Goal: Task Accomplishment & Management: Manage account settings

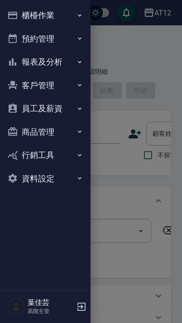
click at [73, 17] on button "櫃檯作業" at bounding box center [45, 16] width 83 height 24
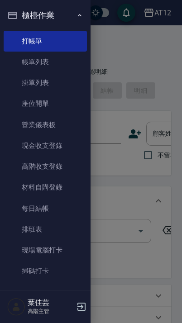
click at [66, 251] on link "現場電腦打卡" at bounding box center [45, 250] width 83 height 21
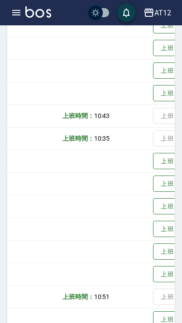
scroll to position [0, 174]
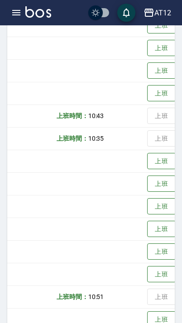
click at [147, 183] on button "上班" at bounding box center [161, 184] width 29 height 17
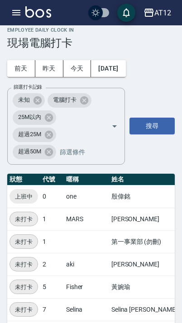
scroll to position [0, 0]
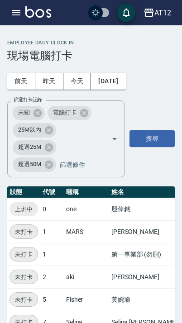
click at [19, 15] on icon "button" at bounding box center [16, 12] width 8 height 5
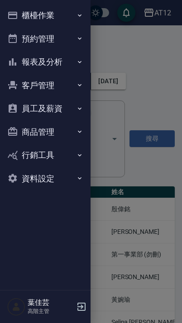
click at [69, 107] on button "員工及薪資" at bounding box center [45, 109] width 83 height 24
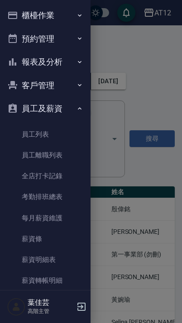
click at [69, 106] on button "員工及薪資" at bounding box center [45, 109] width 83 height 24
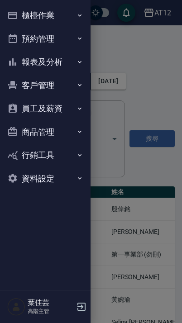
click at [54, 101] on button "員工及薪資" at bounding box center [45, 109] width 83 height 24
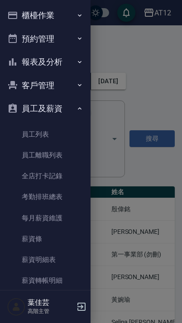
click at [61, 175] on link "全店打卡記錄" at bounding box center [45, 176] width 83 height 21
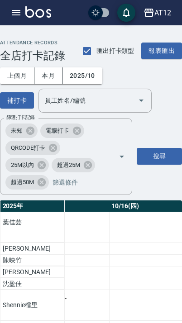
scroll to position [273, 1153]
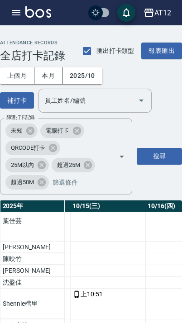
click at [73, 212] on div "上 11:28" at bounding box center [108, 208] width 70 height 10
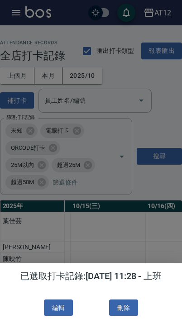
click at [63, 310] on button "編輯" at bounding box center [58, 308] width 29 height 17
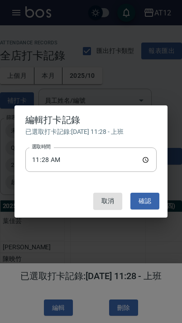
click at [96, 162] on input "11:28" at bounding box center [90, 160] width 131 height 24
click at [105, 162] on input "10:43" at bounding box center [90, 160] width 131 height 24
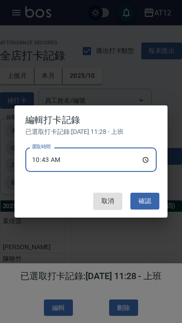
type input "10:44"
click at [152, 202] on button "確認" at bounding box center [144, 201] width 29 height 17
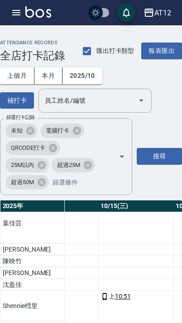
scroll to position [271, 1124]
